Goal: Task Accomplishment & Management: Manage account settings

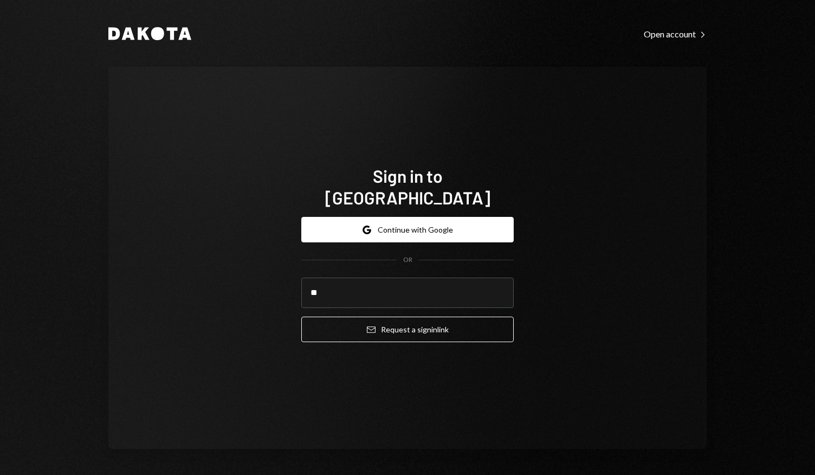
type input "**********"
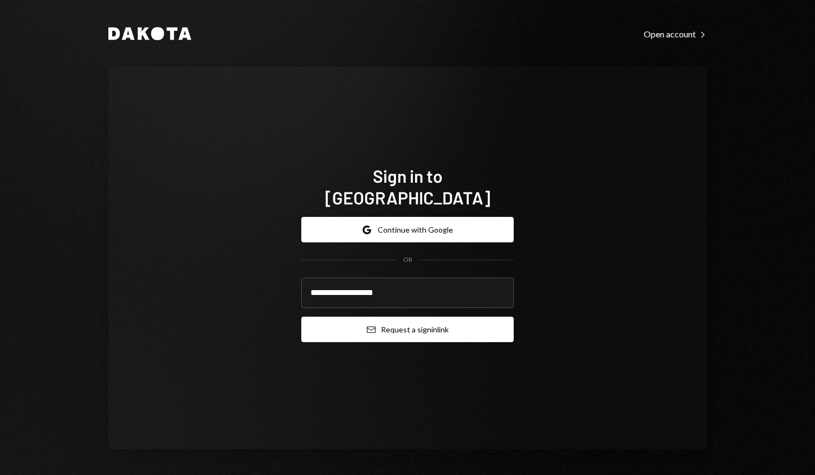
click at [389, 316] on button "Email Request a sign in link" at bounding box center [407, 328] width 212 height 25
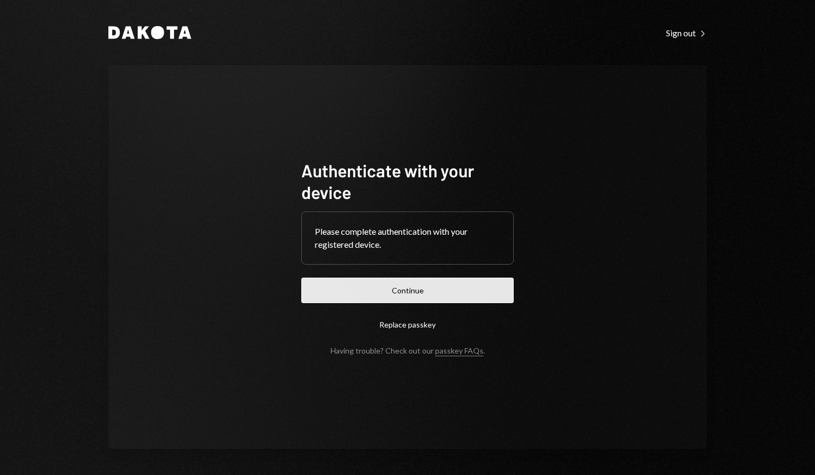
click at [350, 283] on button "Continue" at bounding box center [407, 289] width 212 height 25
